Goal: Information Seeking & Learning: Learn about a topic

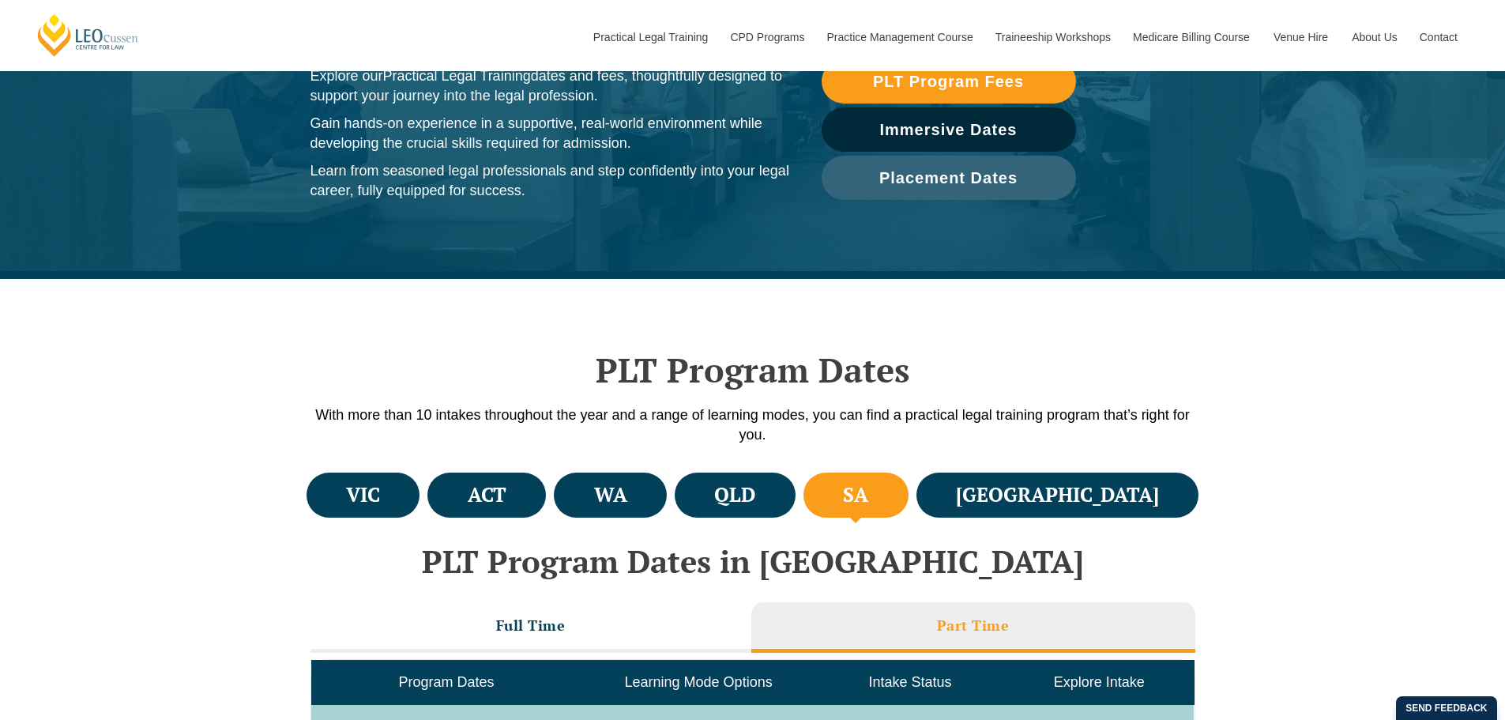
scroll to position [395, 0]
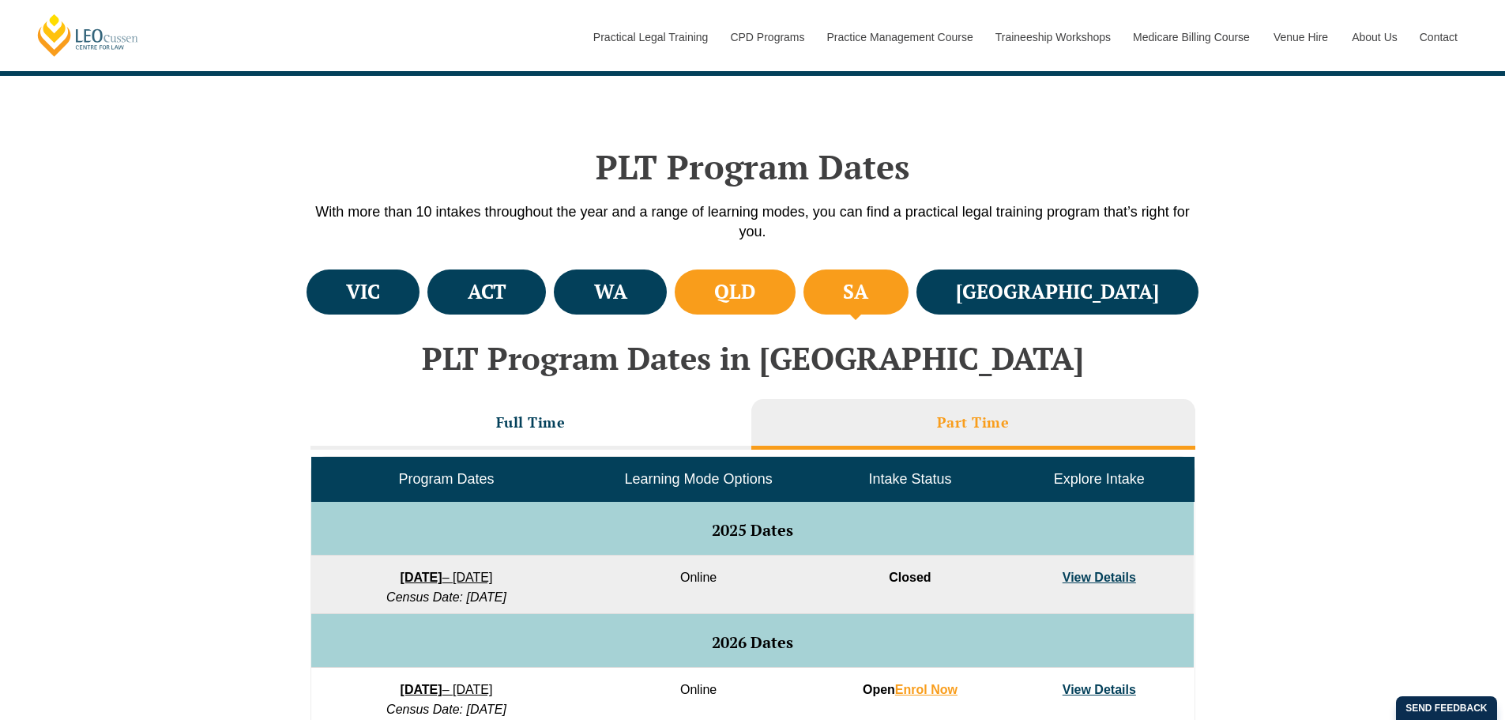
click at [755, 297] on h4 "QLD" at bounding box center [734, 292] width 41 height 26
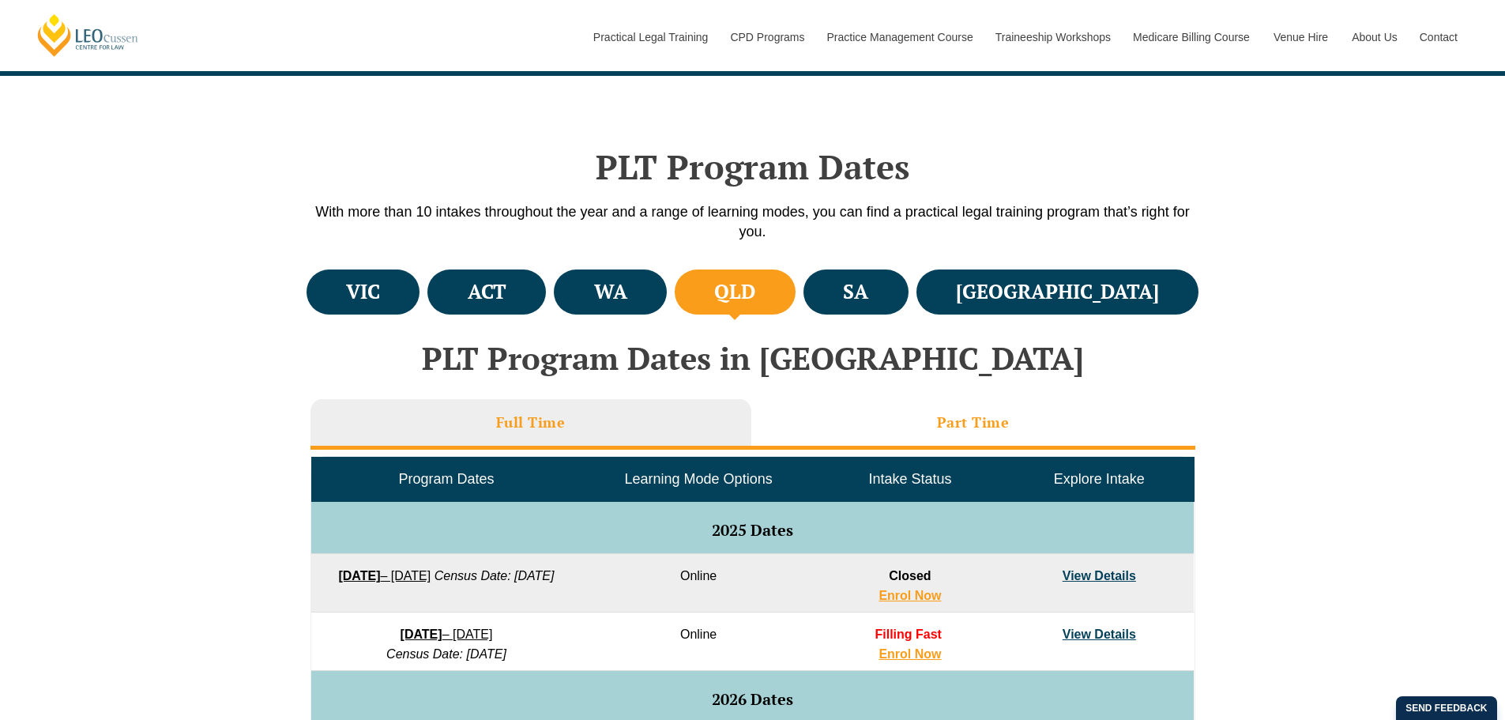
click at [973, 407] on li "Part Time" at bounding box center [973, 424] width 444 height 51
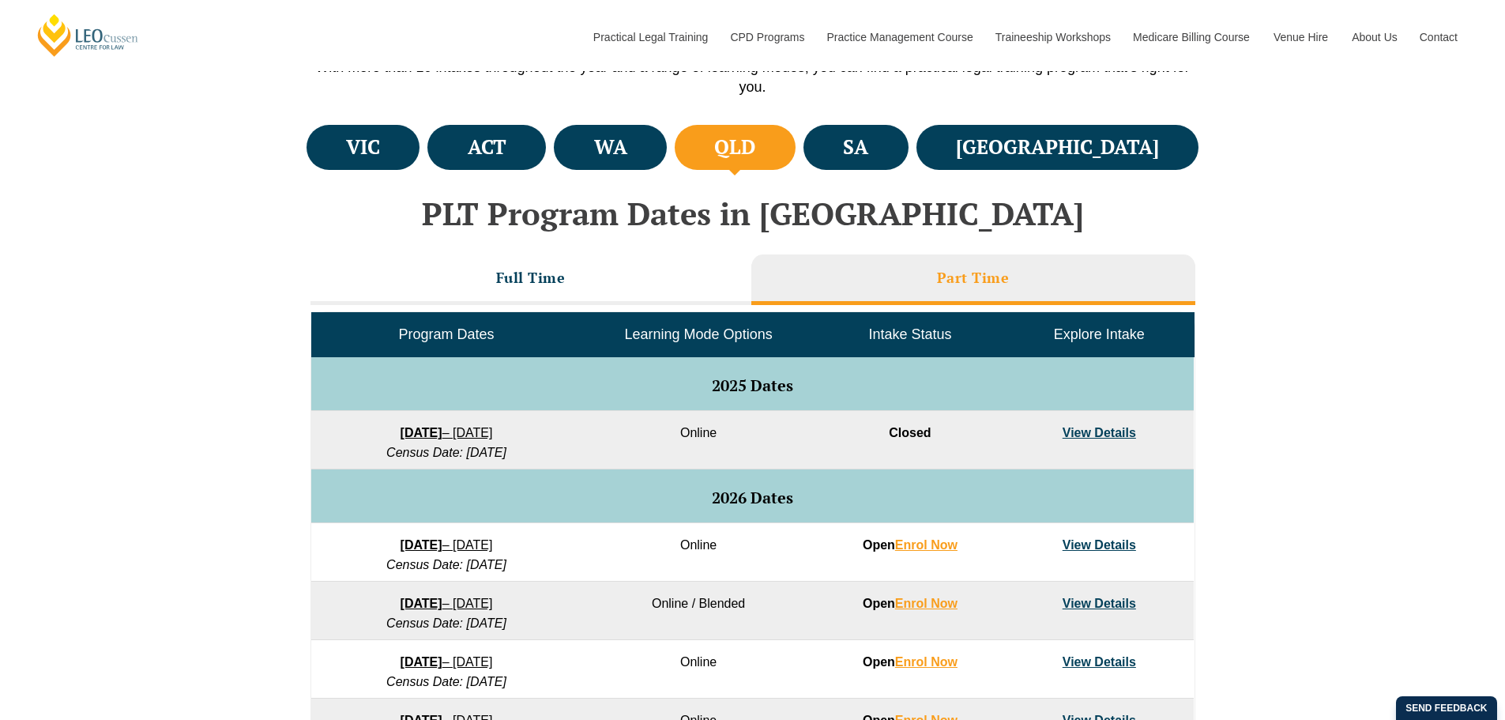
scroll to position [553, 0]
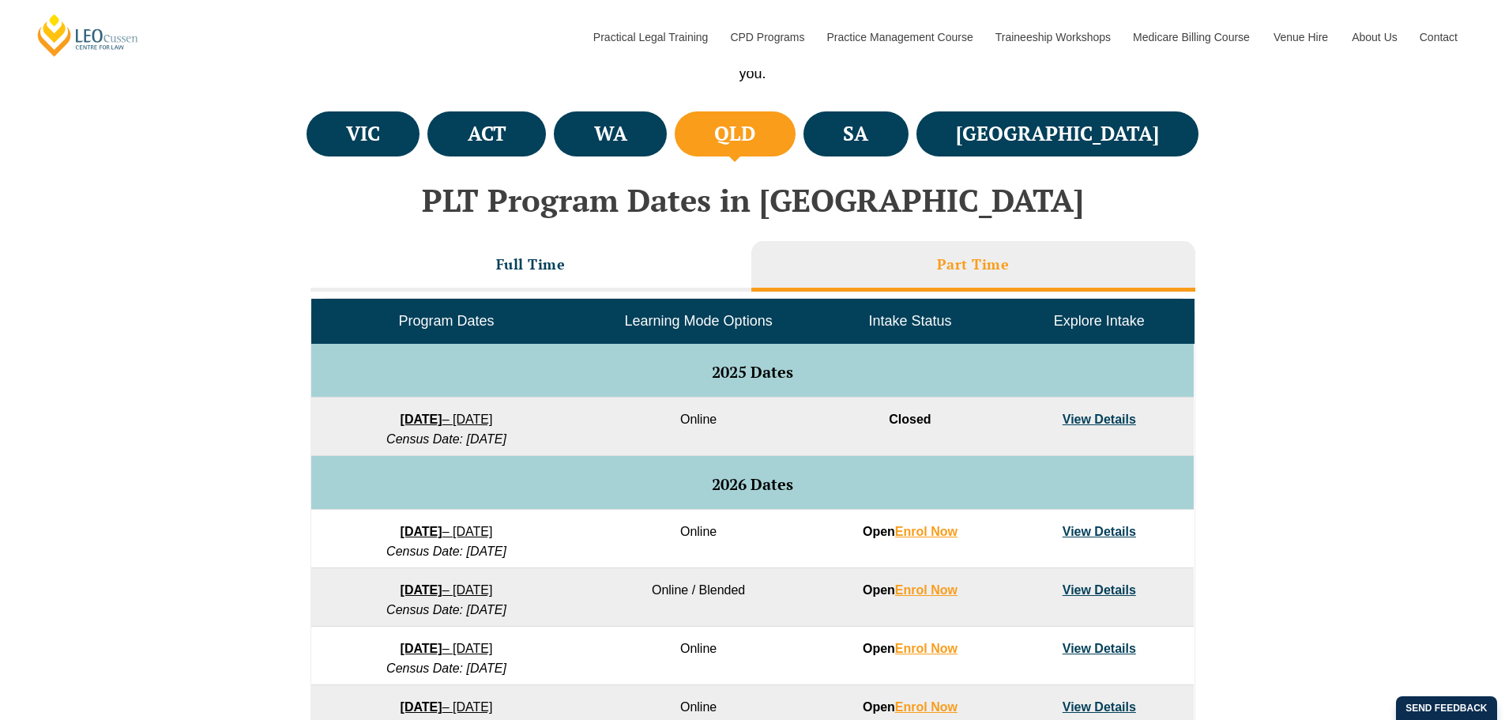
click at [1272, 413] on div "VIC ACT WA QLD SA NSW PLT Program Dates in Victoria Full Time Part Time Program…" at bounding box center [752, 469] width 1505 height 724
drag, startPoint x: 507, startPoint y: 554, endPoint x: 470, endPoint y: 551, distance: 37.3
click at [435, 552] on em "Census Date: 10 March 2026" at bounding box center [446, 550] width 120 height 13
click at [539, 544] on td "27 January 2026 – 21 August 2026 Census Date: 10 March 2026" at bounding box center [446, 539] width 270 height 58
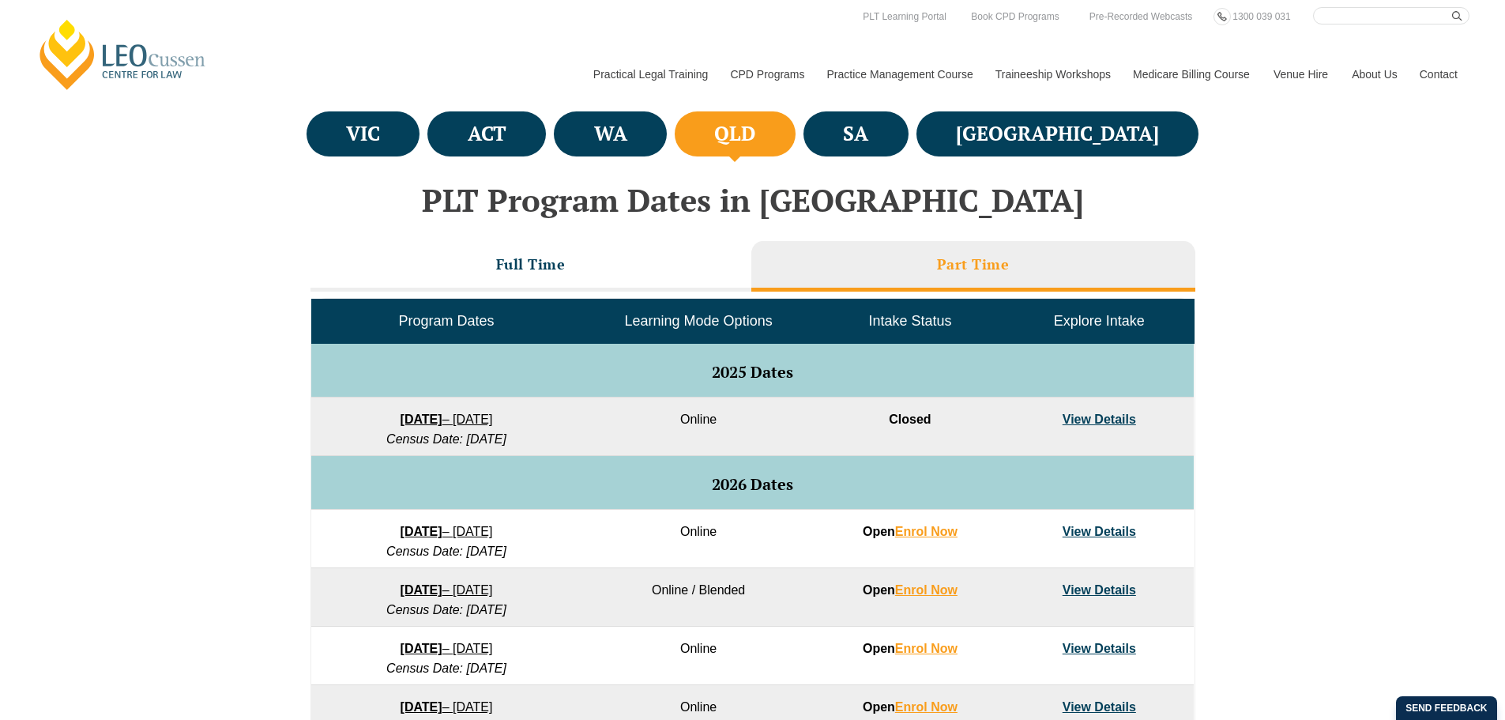
click at [1376, 354] on div "VIC ACT WA QLD SA NSW PLT Program Dates in Victoria Full Time Part Time Program…" at bounding box center [752, 469] width 1505 height 724
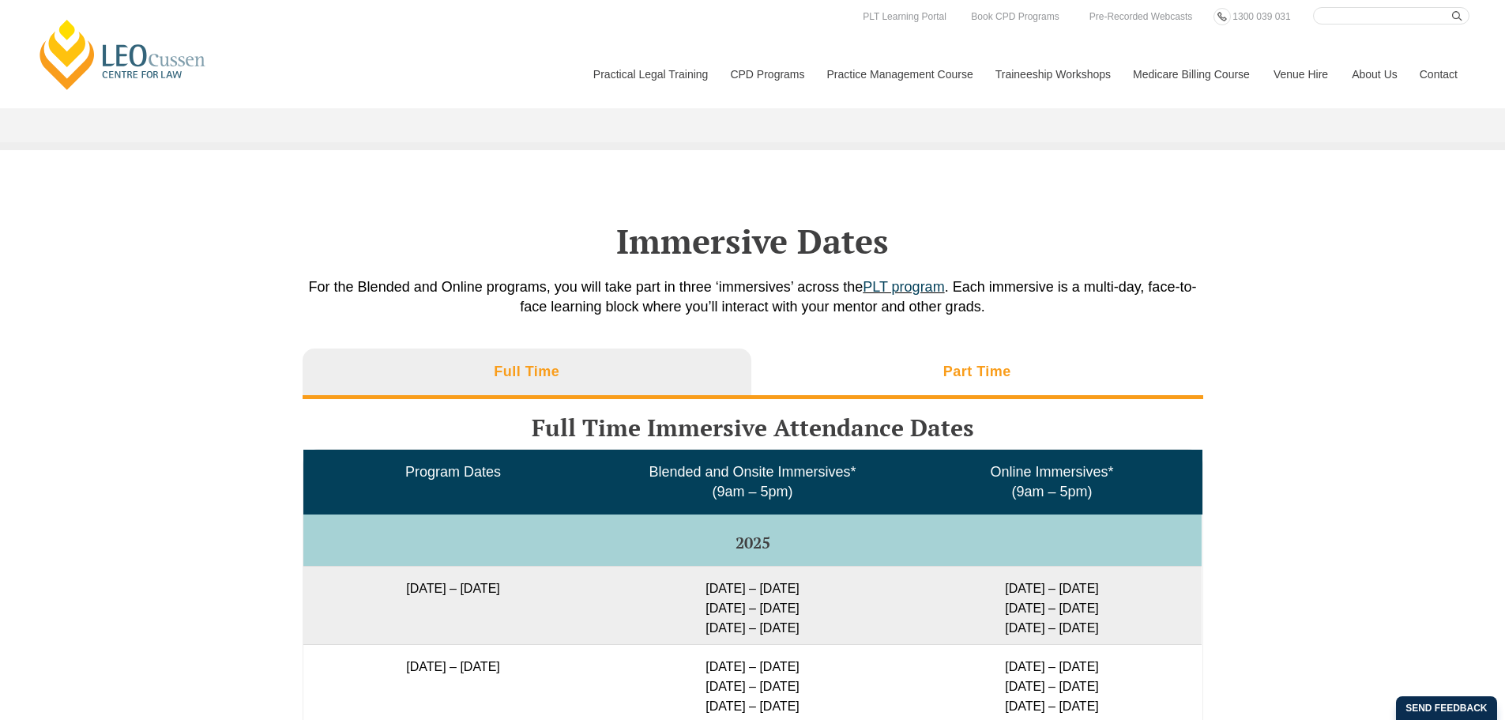
scroll to position [2054, 0]
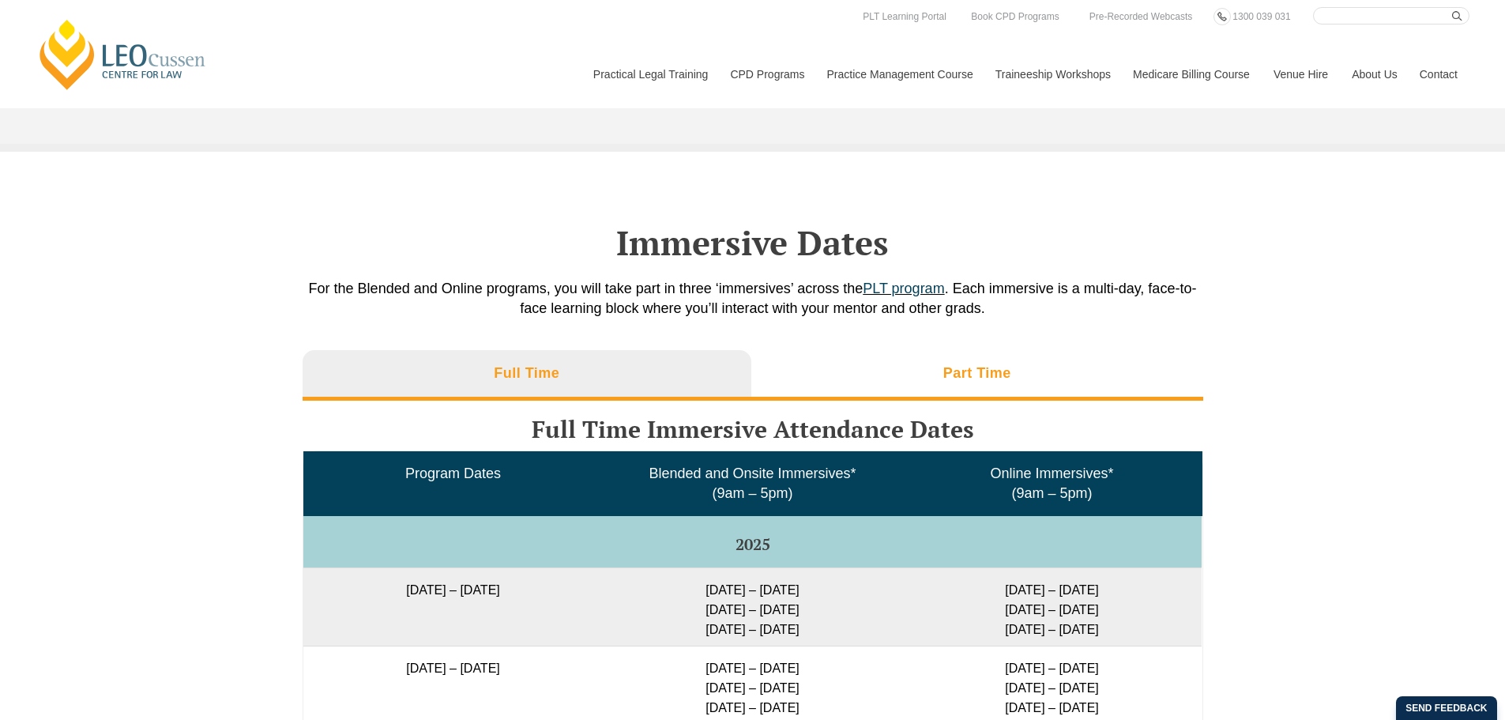
drag, startPoint x: 1010, startPoint y: 357, endPoint x: 1040, endPoint y: 374, distance: 34.3
click at [1012, 359] on li "Part Time" at bounding box center [977, 375] width 452 height 51
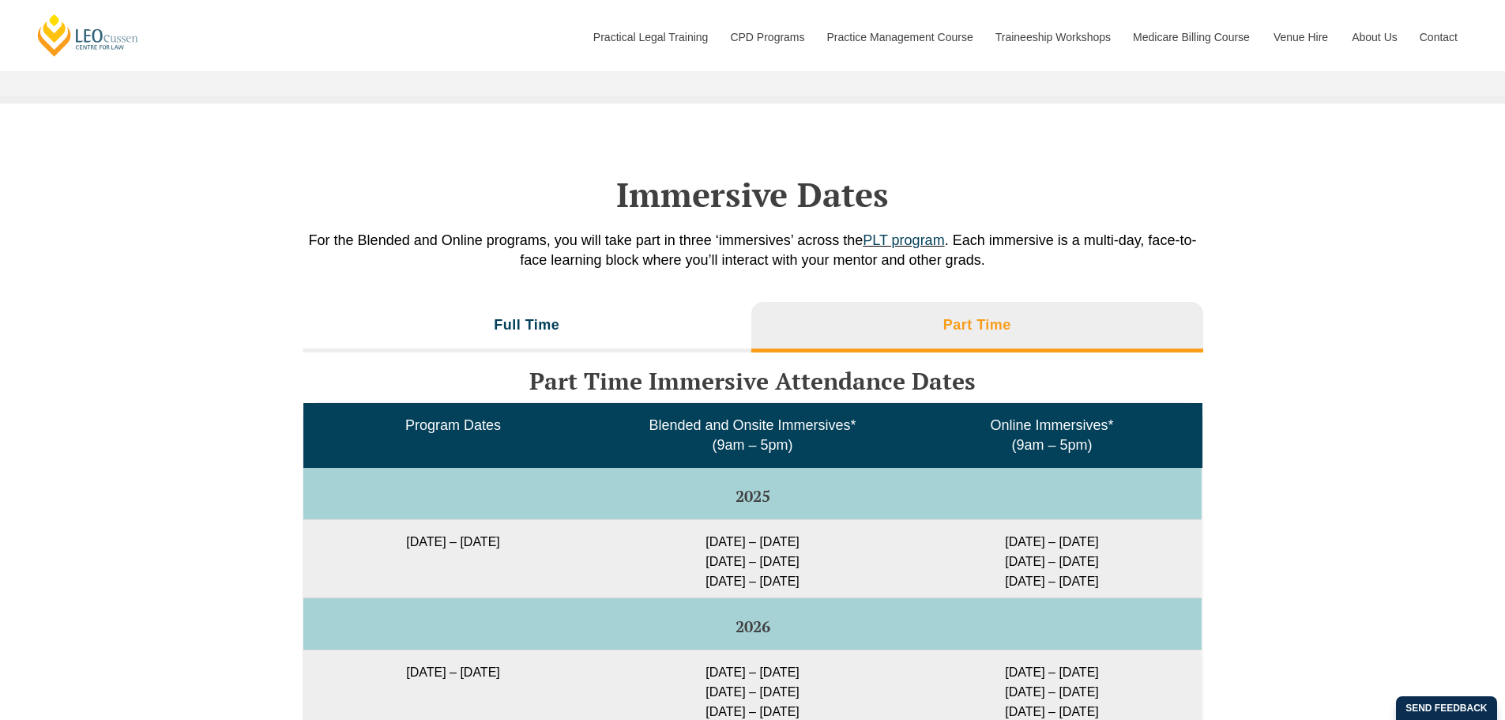
scroll to position [2291, 0]
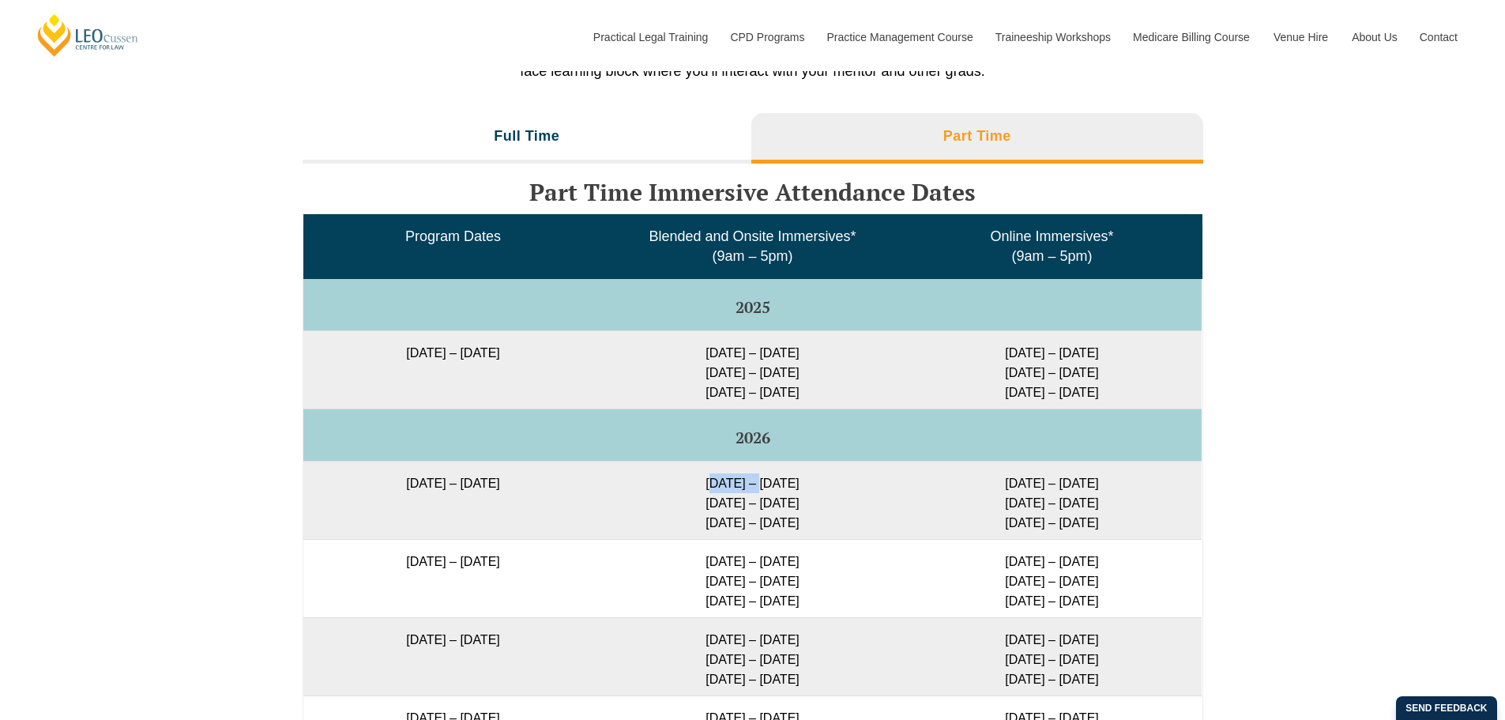
drag, startPoint x: 760, startPoint y: 464, endPoint x: 667, endPoint y: 466, distance: 93.3
click at [691, 465] on td "9 – 12 Feb 2026 2 – 4 Jun 2026 11 – 13 Aug 2026" at bounding box center [752, 500] width 299 height 78
click at [461, 473] on td "27 January 2026 – 21 August 2026" at bounding box center [452, 500] width 299 height 78
drag, startPoint x: 769, startPoint y: 464, endPoint x: 698, endPoint y: 468, distance: 70.4
click at [698, 468] on td "9 – 12 Feb 2026 2 – 4 Jun 2026 11 – 13 Aug 2026" at bounding box center [752, 500] width 299 height 78
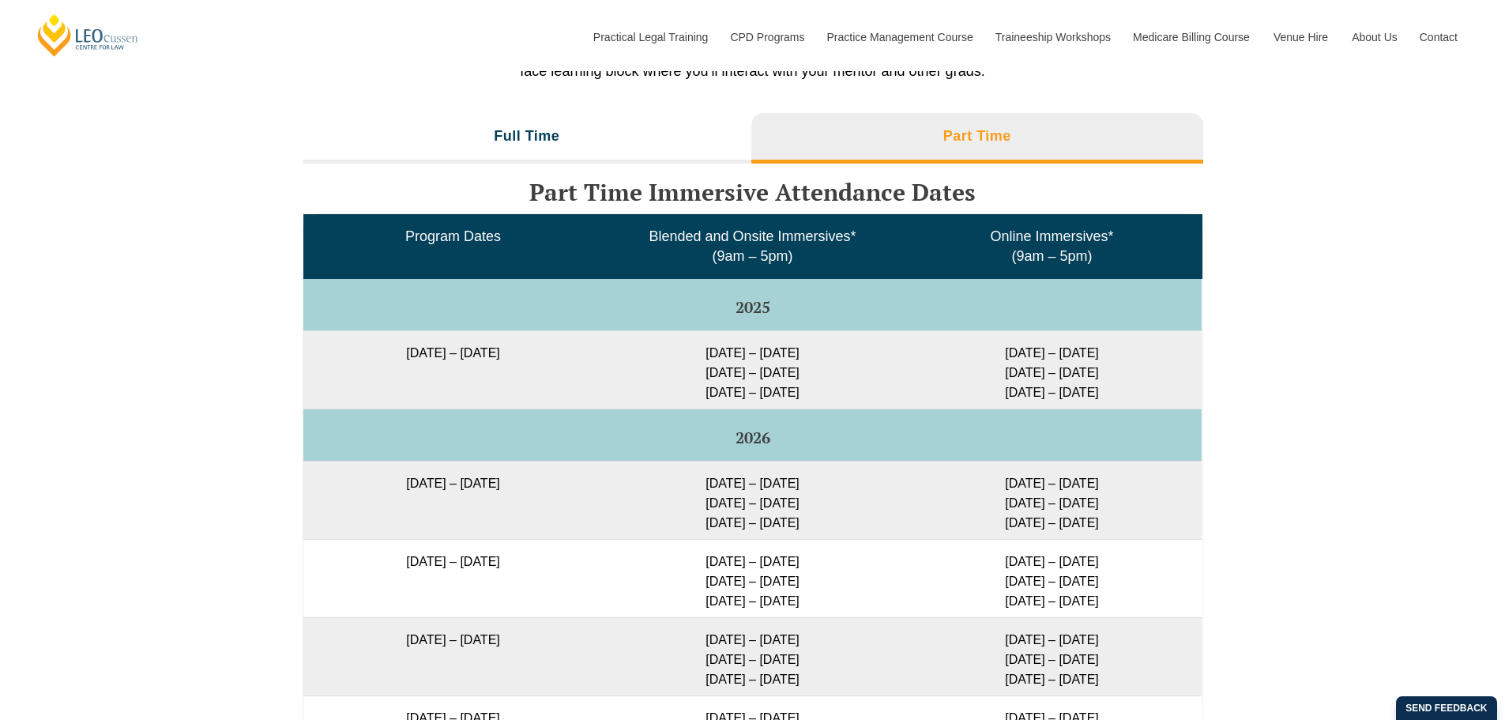
click at [805, 469] on td "9 – 12 Feb 2026 2 – 4 Jun 2026 11 – 13 Aug 2026" at bounding box center [752, 500] width 299 height 78
drag, startPoint x: 1078, startPoint y: 468, endPoint x: 954, endPoint y: 465, distance: 123.3
click at [954, 465] on td "10 – 13 Feb 2026 3 – 5 Jun 2026 12 – 14 Aug 2026" at bounding box center [1051, 500] width 299 height 78
click at [1055, 465] on td "10 – 13 Feb 2026 3 – 5 Jun 2026 12 – 14 Aug 2026" at bounding box center [1051, 500] width 299 height 78
drag, startPoint x: 1053, startPoint y: 491, endPoint x: 1019, endPoint y: 498, distance: 34.7
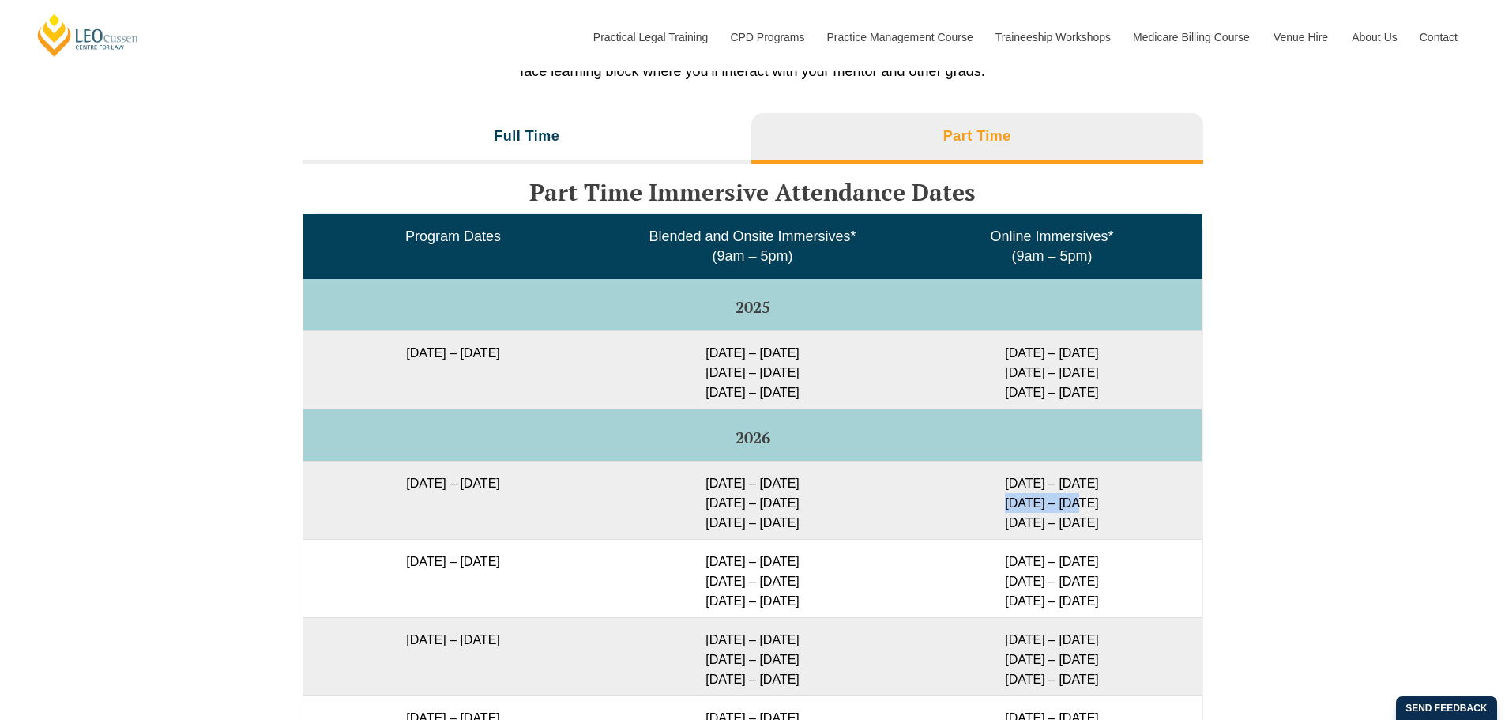
click at [983, 495] on td "10 – 13 Feb 2026 3 – 5 Jun 2026 12 – 14 Aug 2026" at bounding box center [1051, 500] width 299 height 78
drag, startPoint x: 1093, startPoint y: 507, endPoint x: 997, endPoint y: 506, distance: 95.6
click at [997, 506] on td "10 – 13 Feb 2026 3 – 5 Jun 2026 12 – 14 Aug 2026" at bounding box center [1051, 500] width 299 height 78
click at [1070, 503] on td "10 – 13 Feb 2026 3 – 5 Jun 2026 12 – 14 Aug 2026" at bounding box center [1051, 500] width 299 height 78
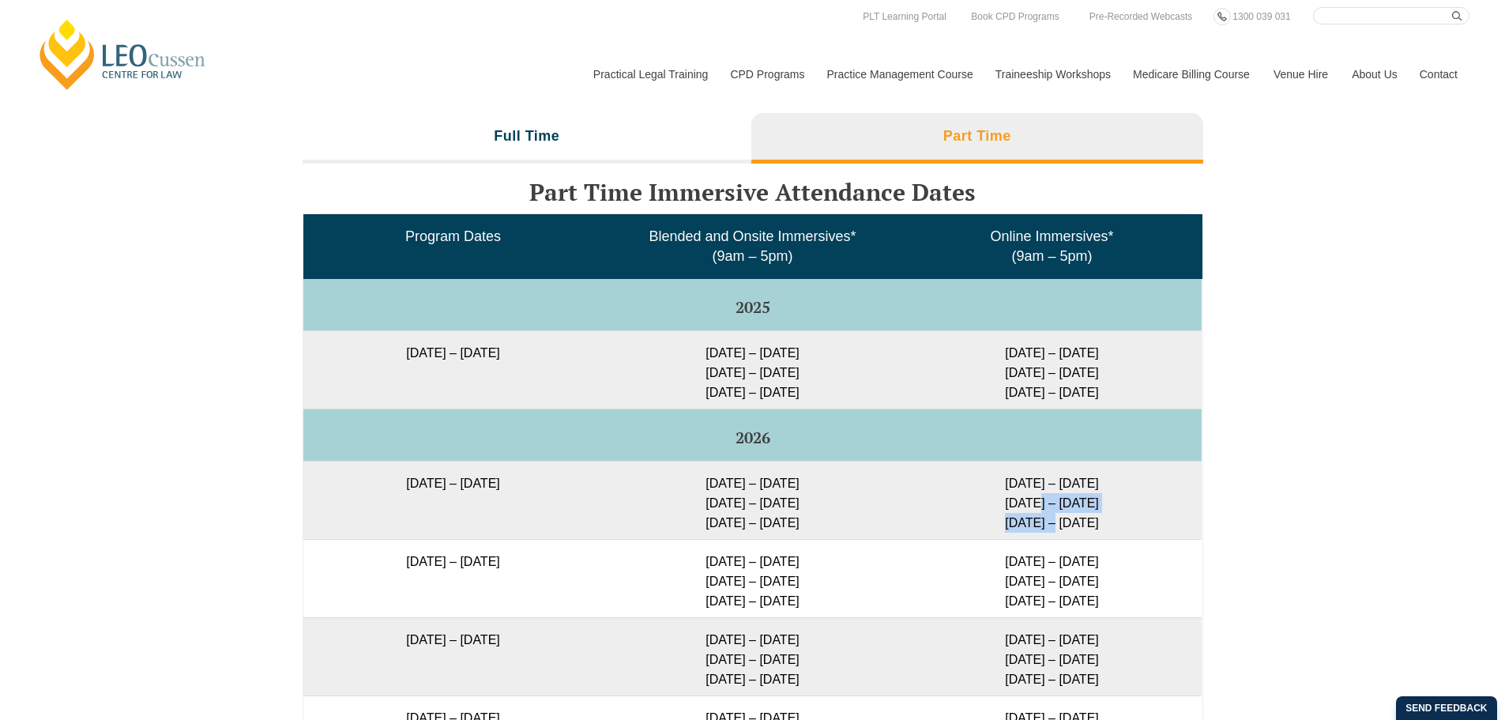
drag, startPoint x: 1035, startPoint y: 486, endPoint x: 1048, endPoint y: 513, distance: 30.0
click at [1048, 513] on td "10 – 13 Feb 2026 3 – 5 Jun 2026 12 – 14 Aug 2026" at bounding box center [1051, 500] width 299 height 78
click at [1056, 502] on td "10 – 13 Feb 2026 3 – 5 Jun 2026 12 – 14 Aug 2026" at bounding box center [1051, 500] width 299 height 78
drag, startPoint x: 1097, startPoint y: 514, endPoint x: 1011, endPoint y: 457, distance: 103.4
click at [1011, 461] on td "10 – 13 Feb 2026 3 – 5 Jun 2026 12 – 14 Aug 2026" at bounding box center [1051, 500] width 299 height 78
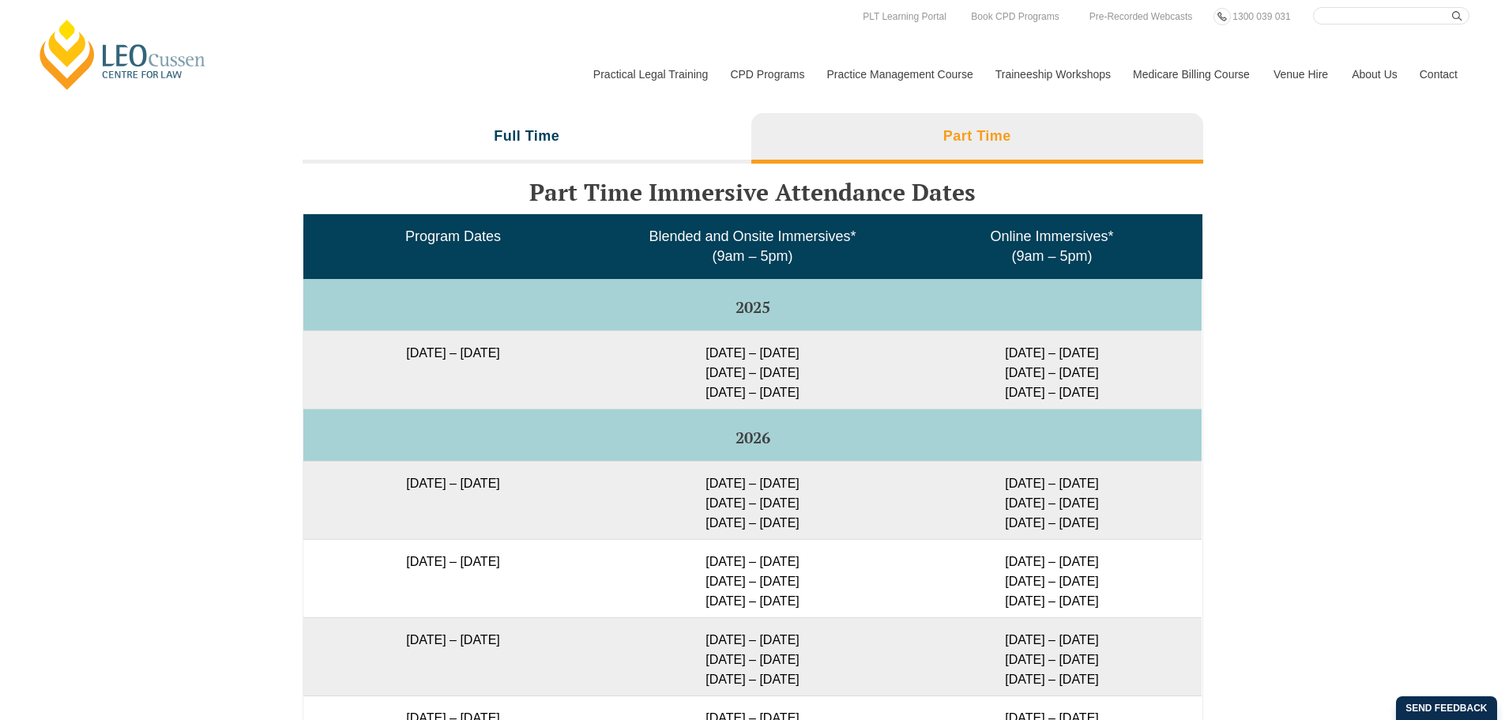
click at [1014, 465] on td "10 – 13 Feb 2026 3 – 5 Jun 2026 12 – 14 Aug 2026" at bounding box center [1051, 500] width 299 height 78
drag, startPoint x: 1003, startPoint y: 462, endPoint x: 1083, endPoint y: 510, distance: 92.8
click at [1083, 510] on td "10 – 13 Feb 2026 3 – 5 Jun 2026 12 – 14 Aug 2026" at bounding box center [1051, 500] width 299 height 78
click at [1092, 508] on td "10 – 13 Feb 2026 3 – 5 Jun 2026 12 – 14 Aug 2026" at bounding box center [1051, 500] width 299 height 78
